Goal: Information Seeking & Learning: Find specific fact

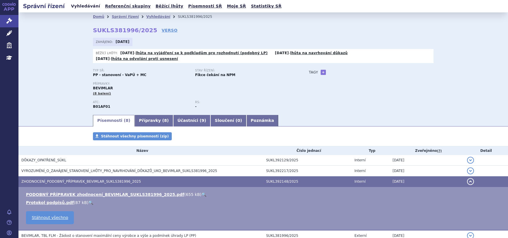
click at [80, 7] on link "Vyhledávání" at bounding box center [85, 6] width 33 height 8
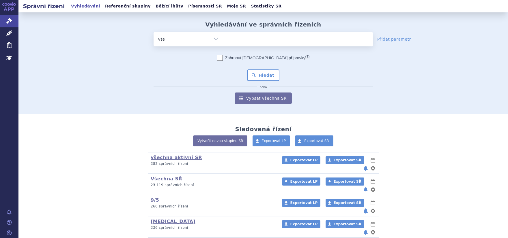
click at [247, 41] on ul at bounding box center [298, 38] width 150 height 12
click at [223, 41] on select at bounding box center [223, 39] width 0 height 14
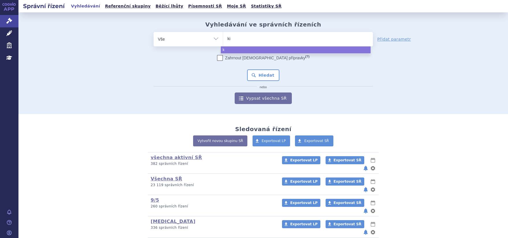
type input "kis"
type input "kisq"
type input "[MEDICAL_DATA]"
select select "[MEDICAL_DATA]"
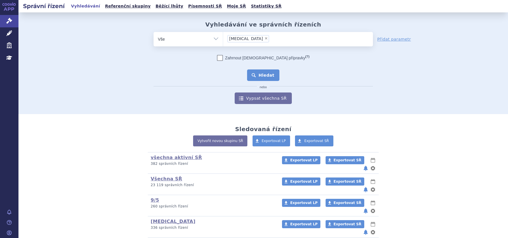
click at [257, 76] on button "Hledat" at bounding box center [263, 76] width 33 height 12
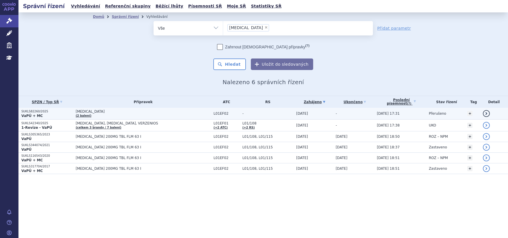
click at [37, 112] on p "SUKLS82260/2025" at bounding box center [46, 112] width 51 height 4
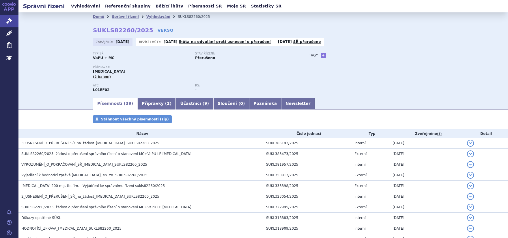
scroll to position [73, 0]
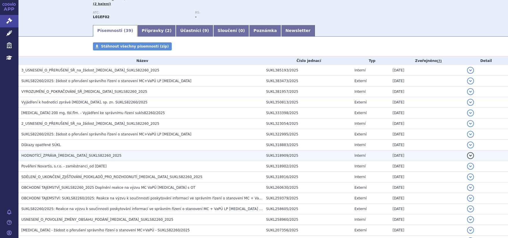
click at [65, 156] on span "HODNOTÍCÍ_ZPRÁVA_KISQALI_SUKLS82260_2025" at bounding box center [71, 156] width 100 height 4
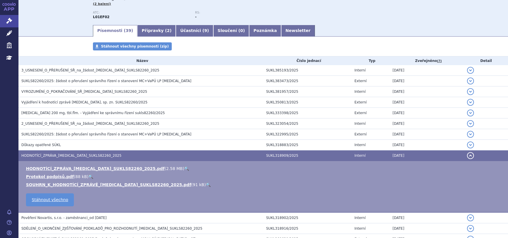
click at [70, 165] on td "HODNOTÍCÍ_ZPRÁVA_KISQALI_SUKLS82260_2025.pdf ( 2.58 MB ) 🔍 Protokol podpisů.pdf…" at bounding box center [262, 187] width 489 height 52
click at [70, 167] on link "HODNOTÍCÍ_ZPRÁVA_KISQALI_SUKLS82260_2025.pdf" at bounding box center [95, 168] width 138 height 5
